Goal: Understand process/instructions

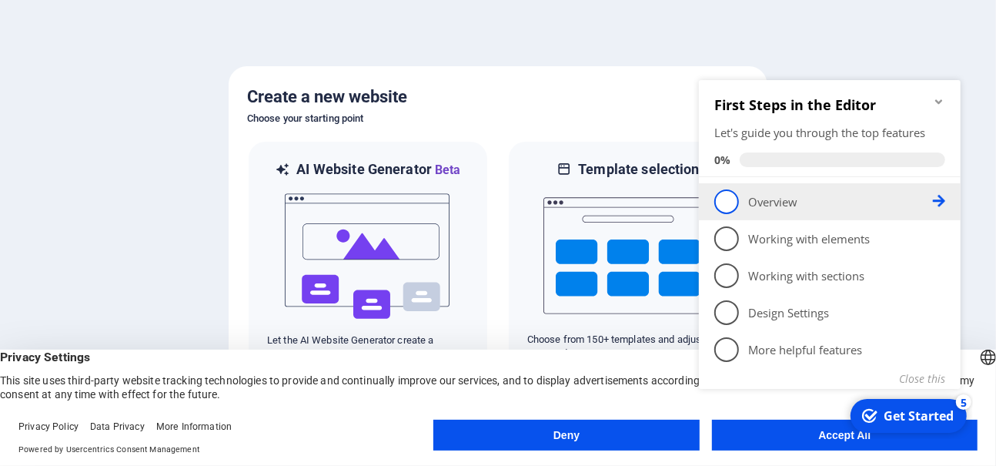
click at [794, 201] on p "Overview - incomplete" at bounding box center [839, 201] width 185 height 16
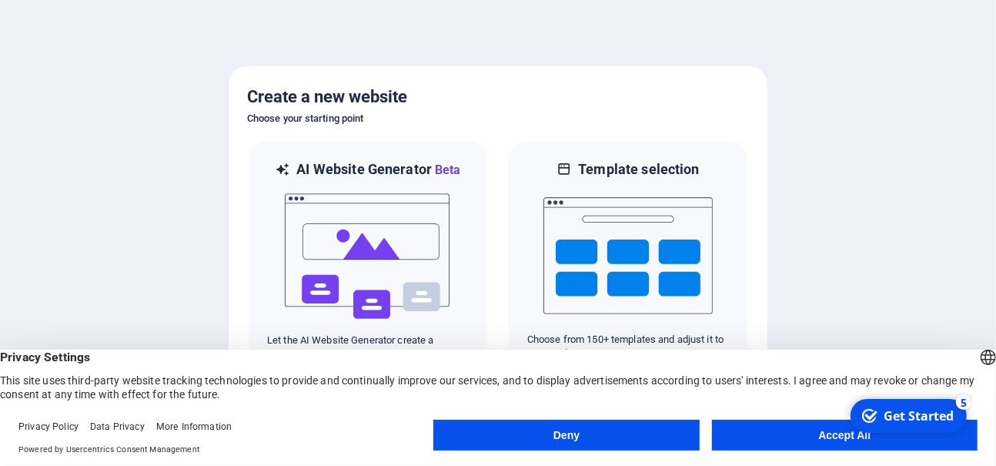
click at [821, 440] on button "Accept All" at bounding box center [845, 434] width 266 height 31
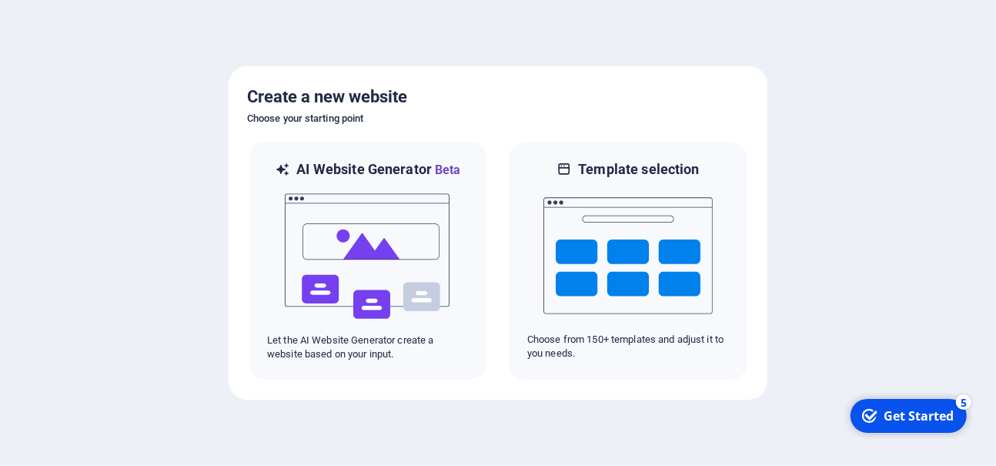
click at [926, 411] on div "Get Started" at bounding box center [918, 414] width 70 height 17
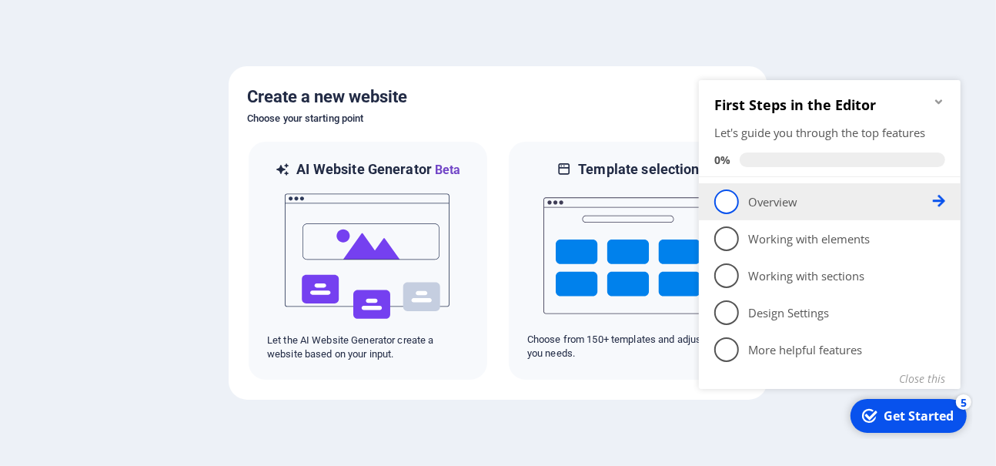
click at [764, 201] on p "Overview - incomplete" at bounding box center [839, 201] width 185 height 16
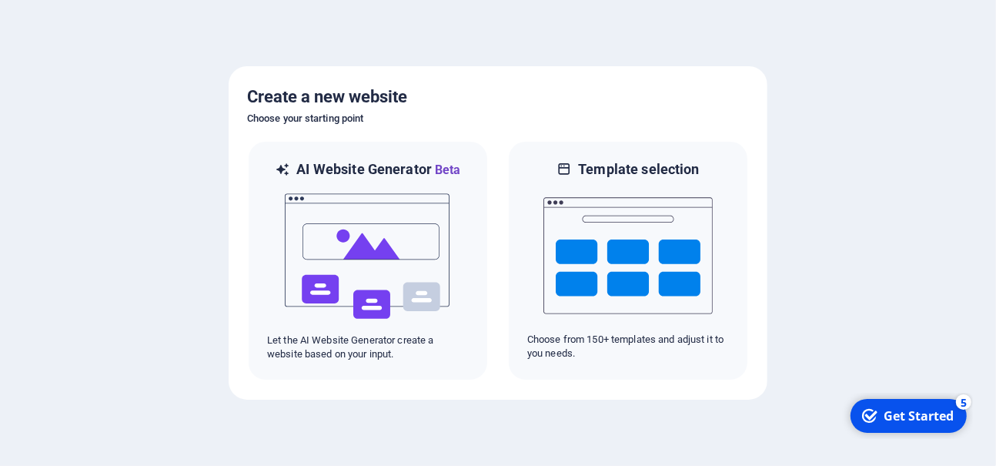
click at [890, 409] on div "Get Started" at bounding box center [918, 414] width 70 height 17
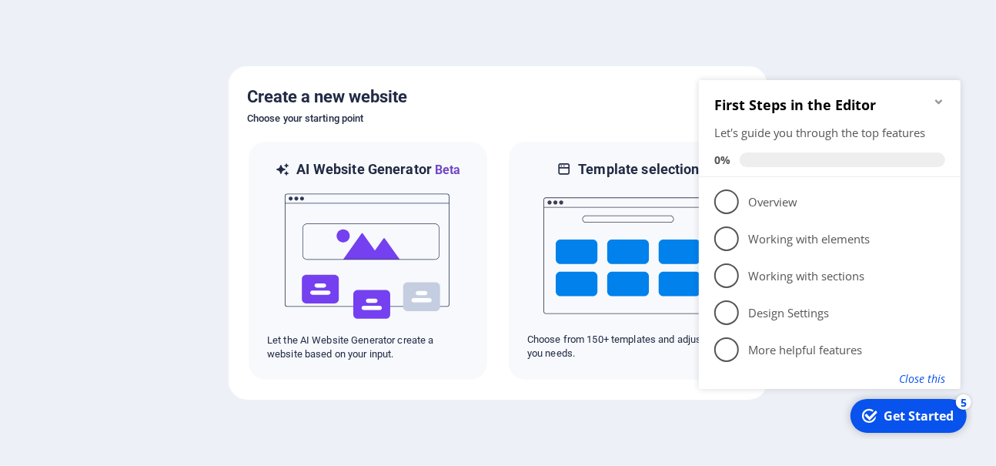
click at [935, 376] on button "Close this" at bounding box center [921, 377] width 46 height 15
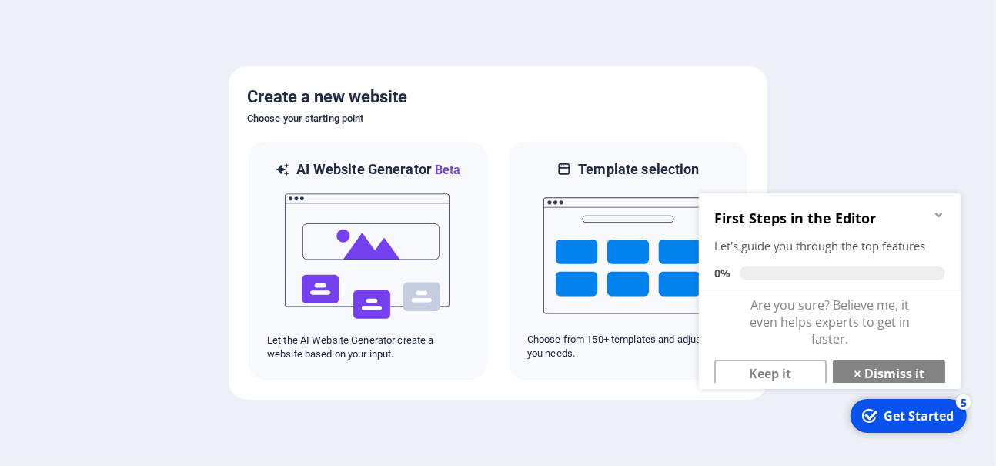
click at [940, 212] on icon "Minimize checklist" at bounding box center [937, 214] width 7 height 5
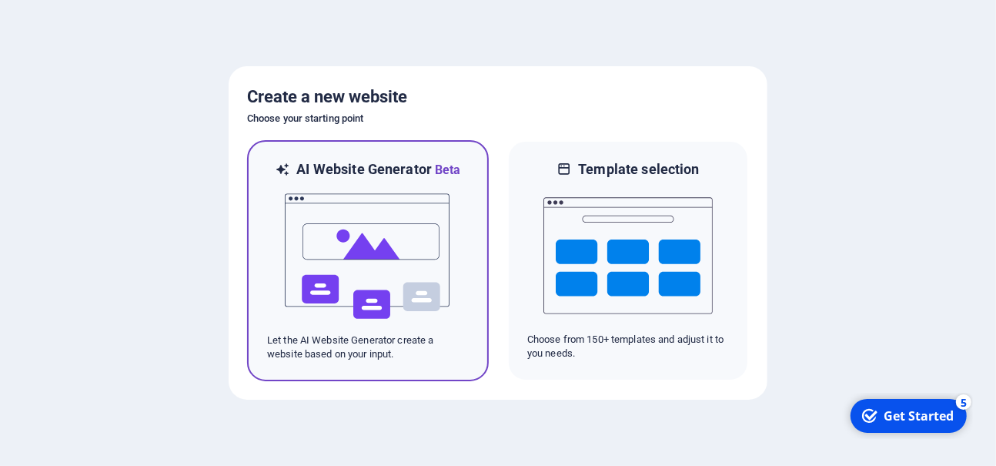
click at [354, 238] on img at bounding box center [367, 256] width 169 height 154
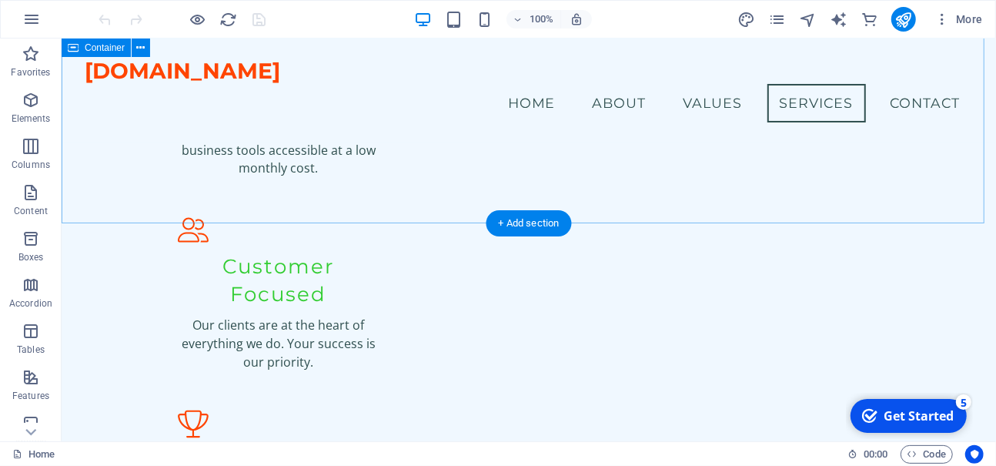
scroll to position [1087, 0]
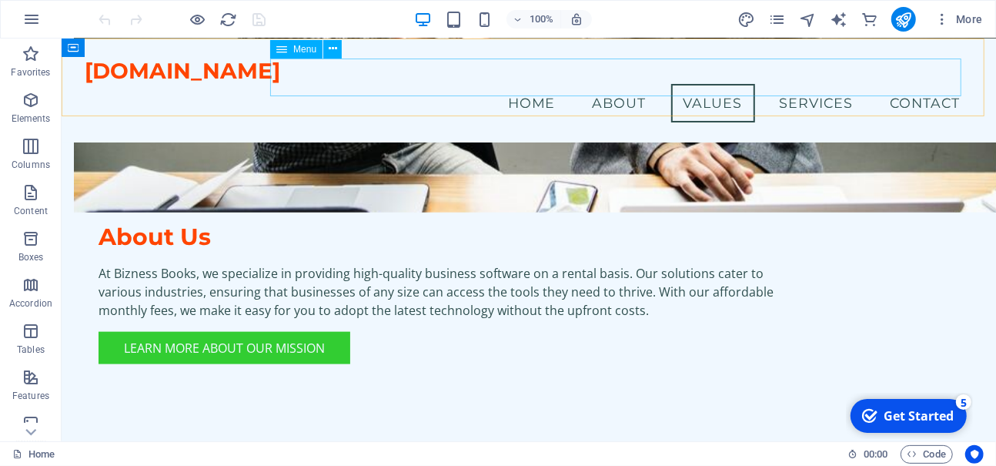
click at [711, 83] on nav "Home About Values Services Contact" at bounding box center [527, 102] width 887 height 38
